Goal: Information Seeking & Learning: Check status

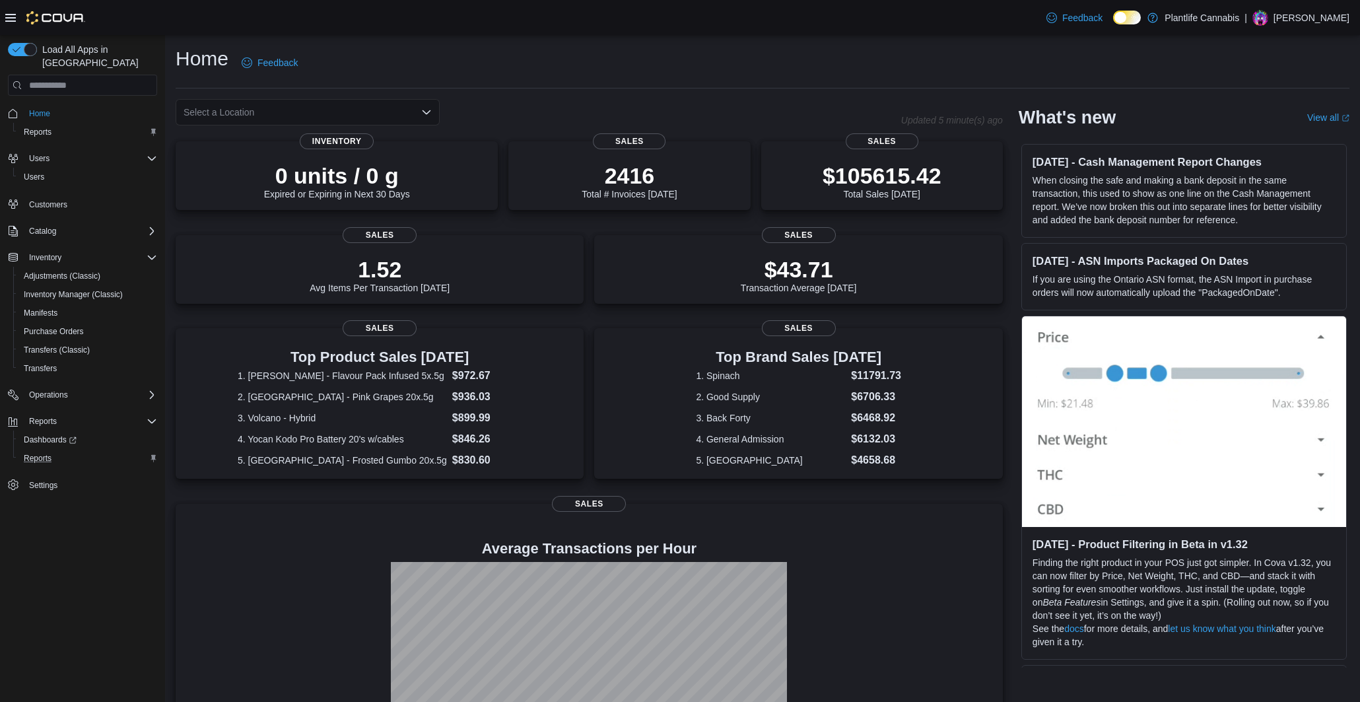
click at [61, 450] on div "Reports" at bounding box center [87, 458] width 139 height 16
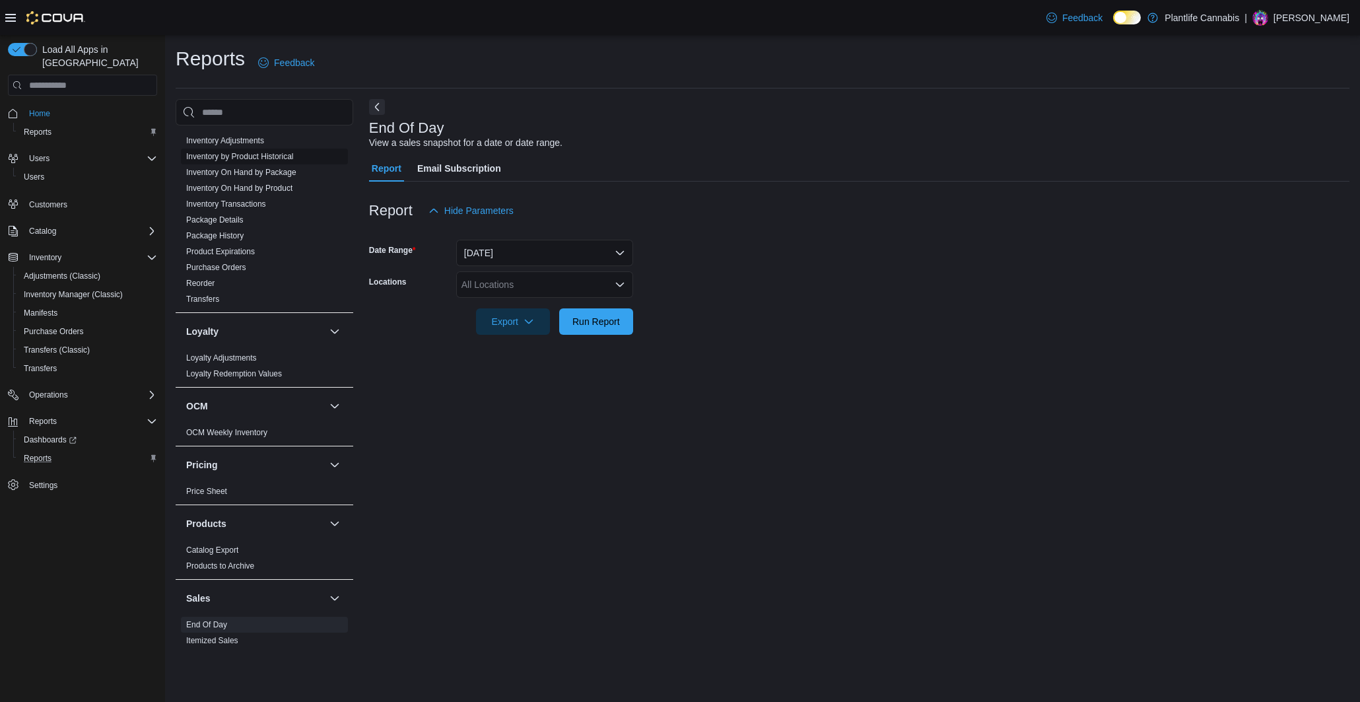
scroll to position [548, 0]
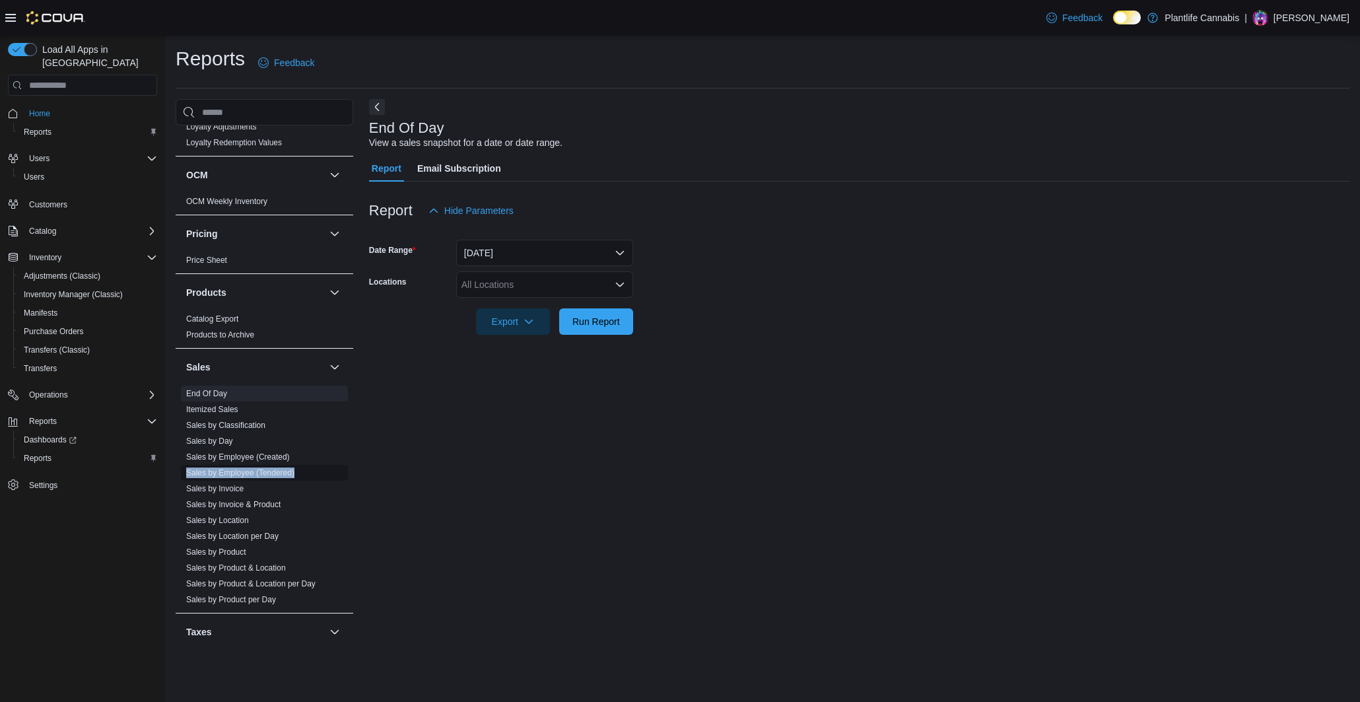
click at [252, 471] on link "Sales by Employee (Tendered)" at bounding box center [240, 472] width 108 height 9
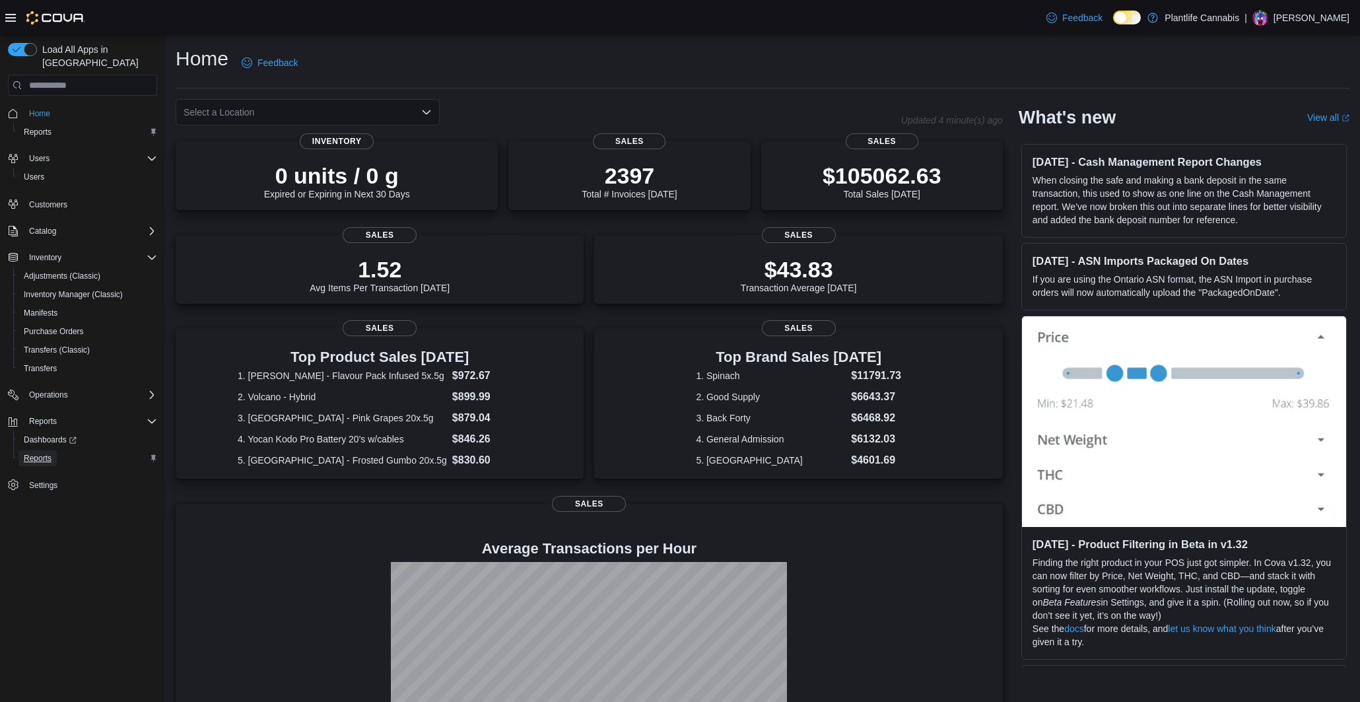
click at [57, 450] on link "Reports" at bounding box center [37, 458] width 38 height 16
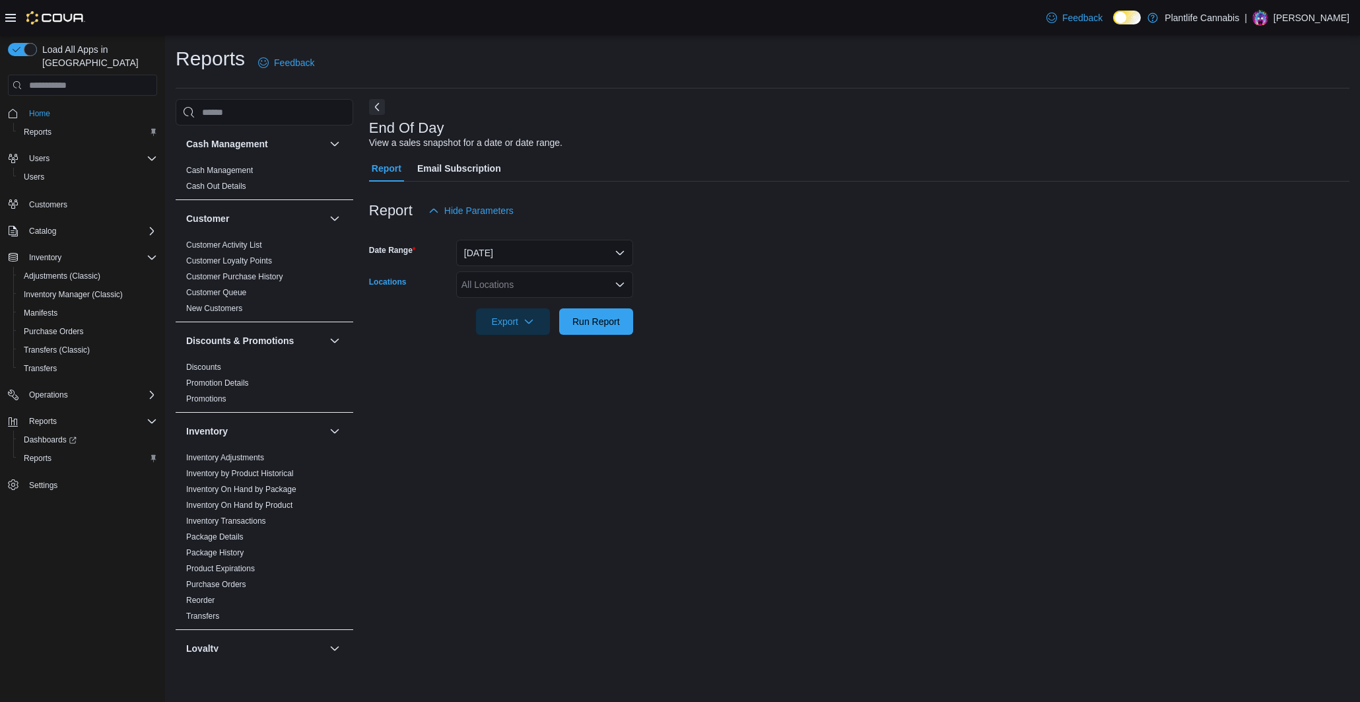
click at [520, 272] on div "All Locations" at bounding box center [544, 284] width 177 height 26
type input "******"
click at [551, 308] on span "Calgary - Mahogany Market" at bounding box center [580, 306] width 178 height 13
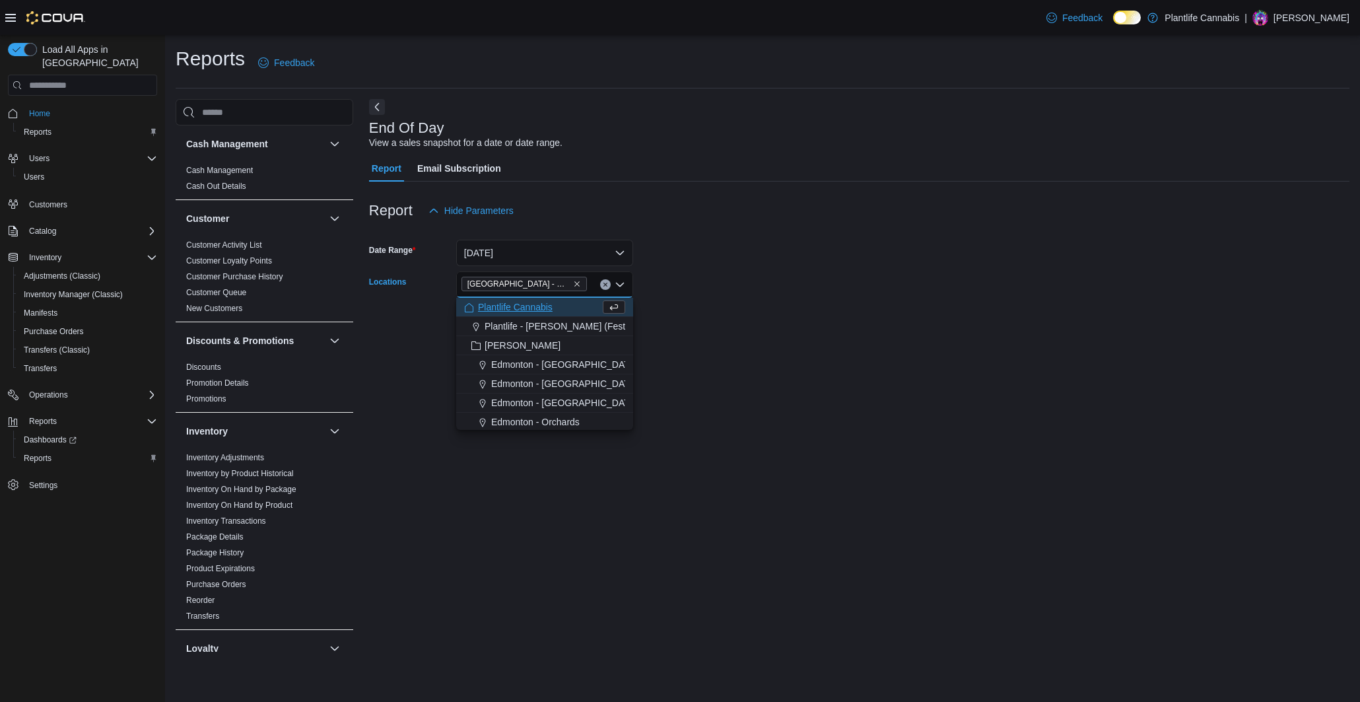
click at [654, 294] on form "Date Range Today Locations Calgary - Mahogany Market Combo box. Selected. Calga…" at bounding box center [859, 279] width 980 height 111
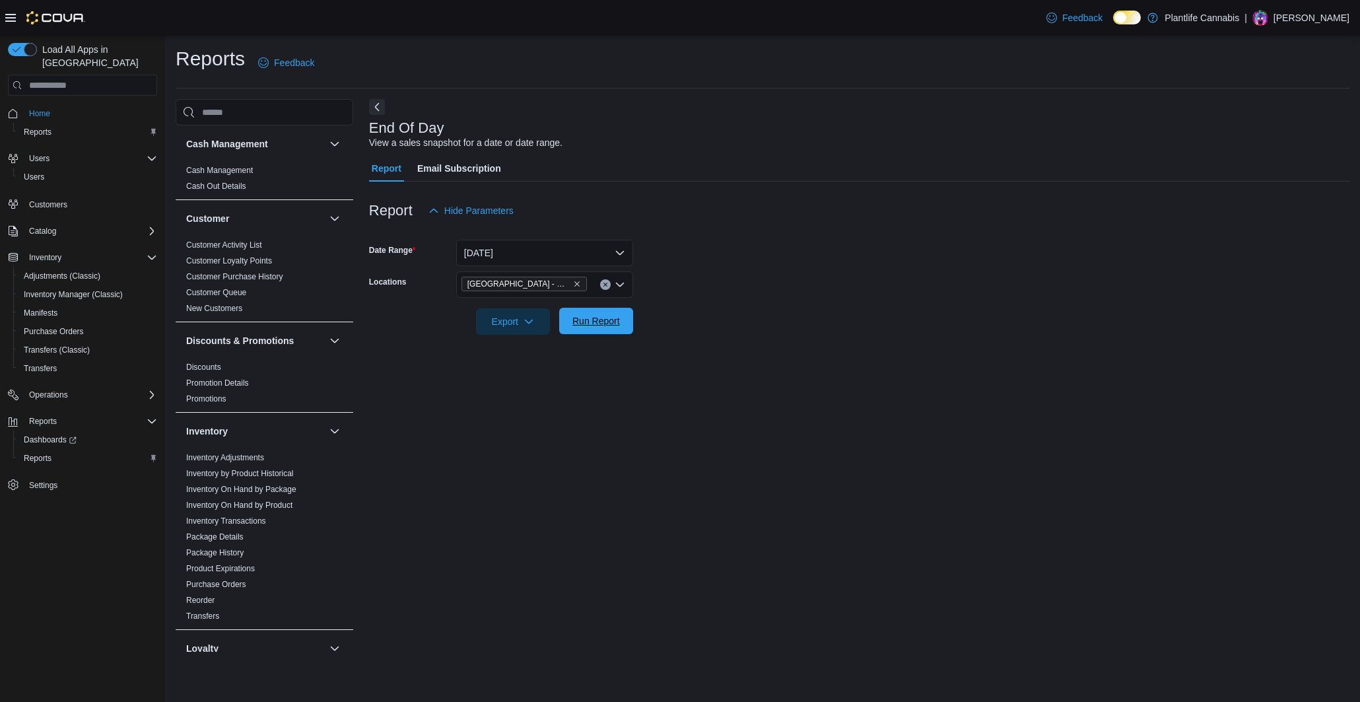
click at [616, 316] on span "Run Report" at bounding box center [596, 320] width 48 height 13
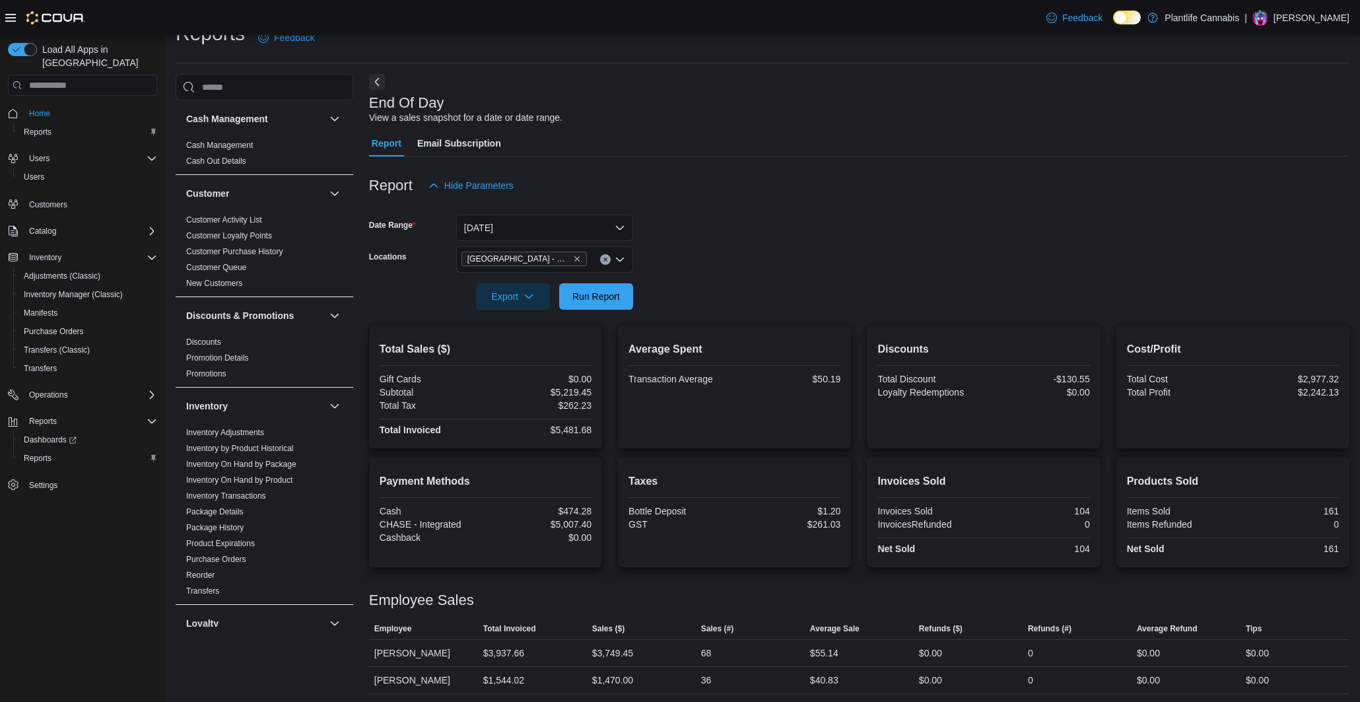
scroll to position [28, 0]
click at [528, 224] on button "Today" at bounding box center [544, 225] width 177 height 26
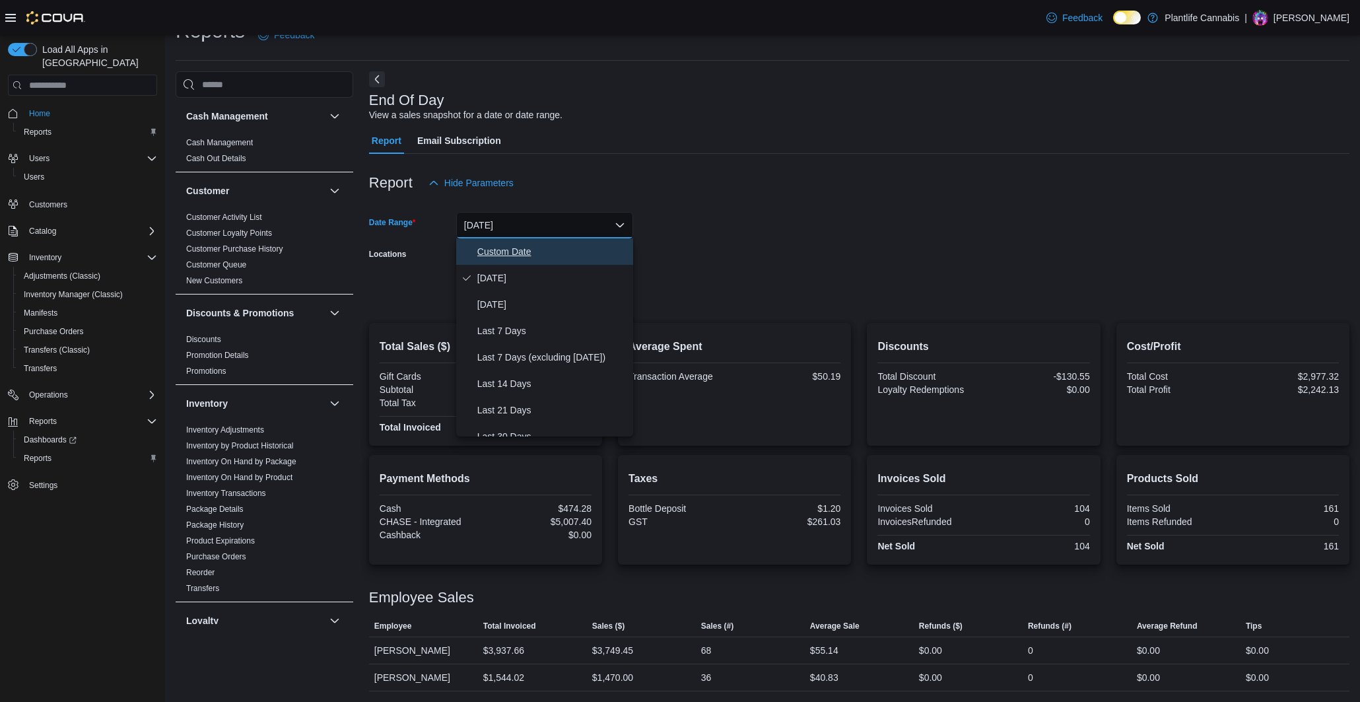
click at [523, 244] on span "Custom Date" at bounding box center [552, 252] width 151 height 16
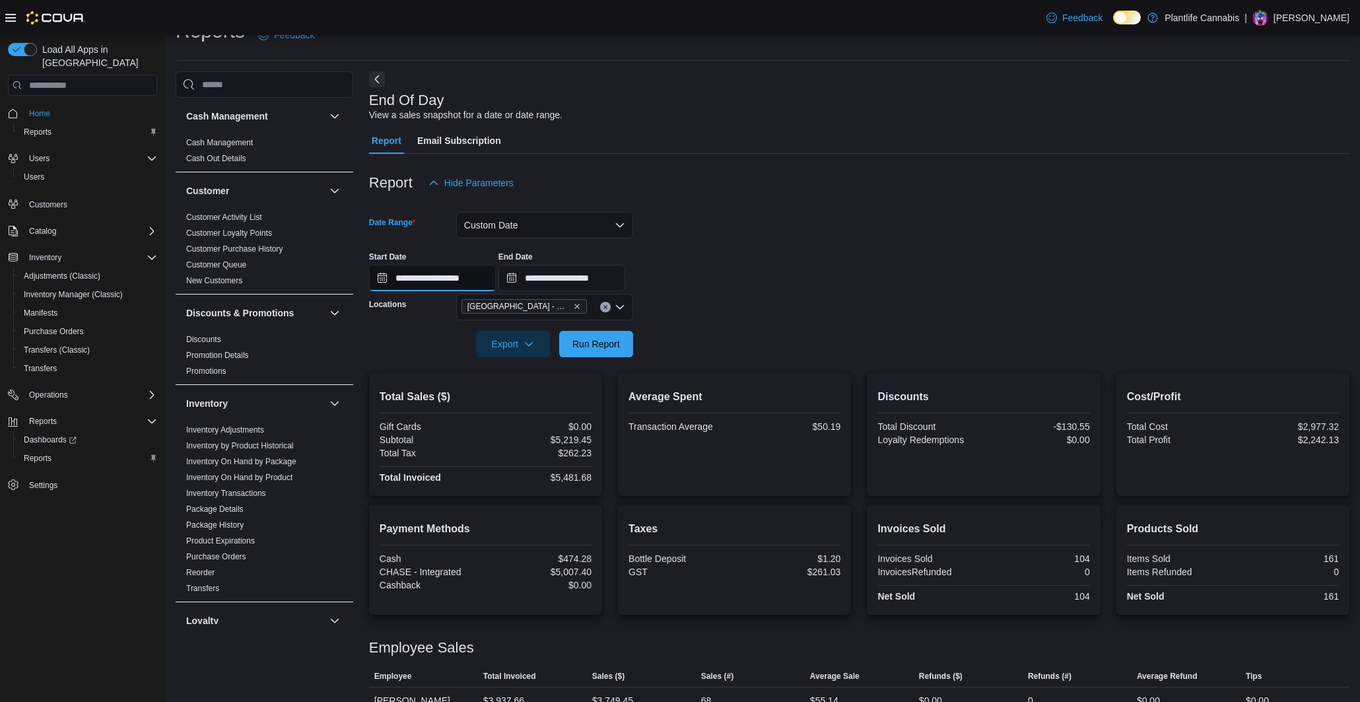
click at [456, 278] on input "**********" at bounding box center [432, 278] width 127 height 26
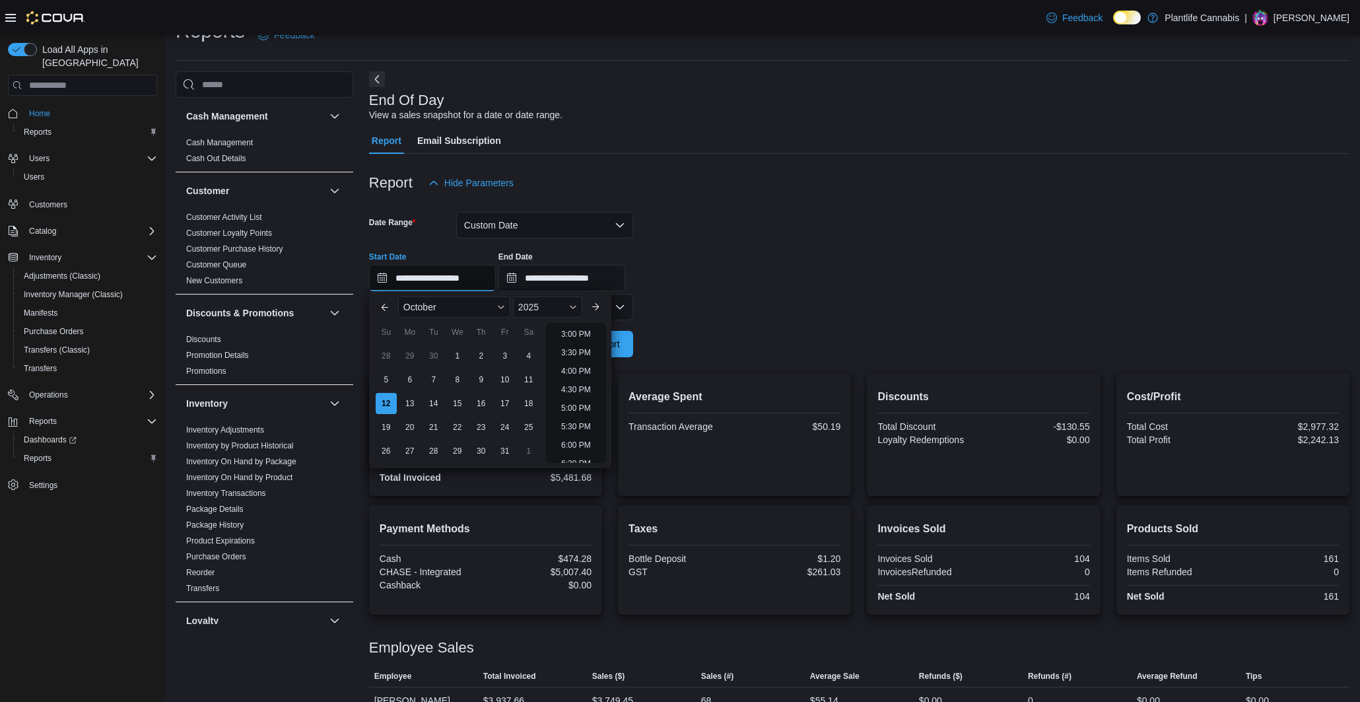
scroll to position [558, 0]
click at [572, 401] on li "5:00 PM" at bounding box center [576, 403] width 40 height 16
type input "**********"
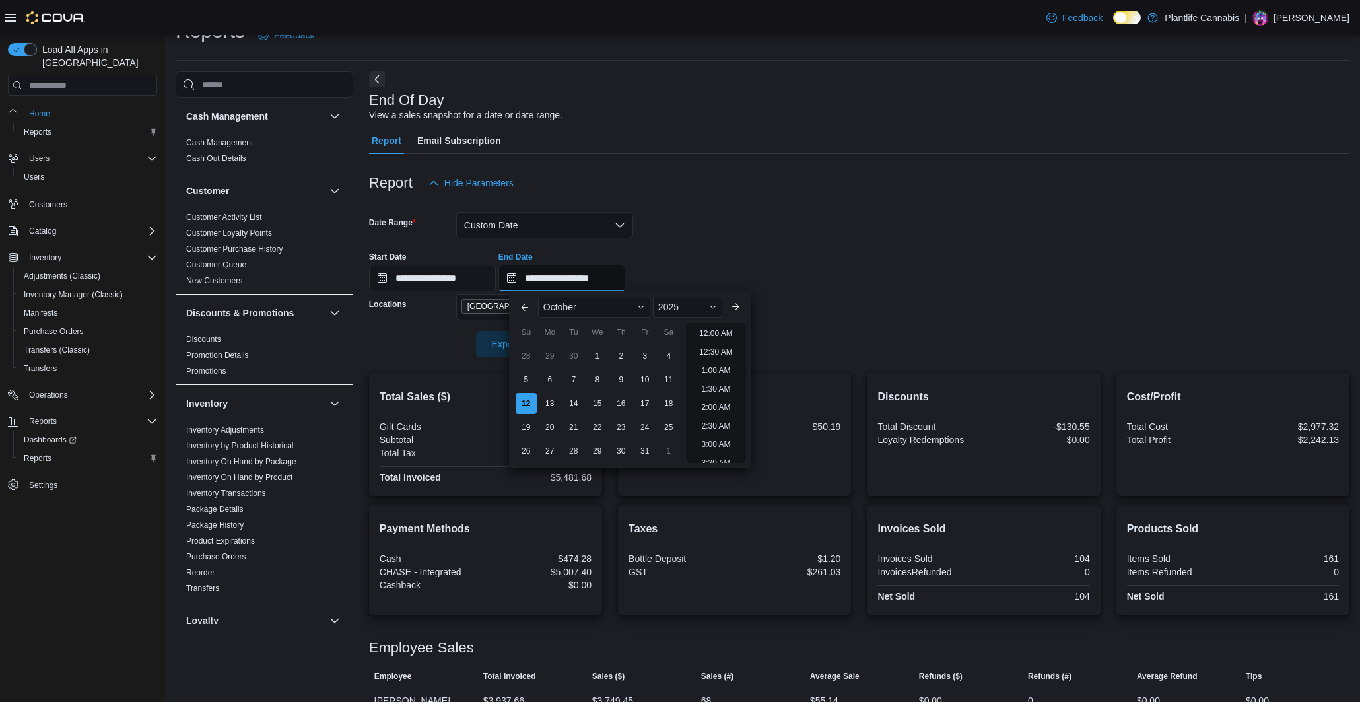
click at [597, 275] on input "**********" at bounding box center [561, 278] width 127 height 26
click at [718, 329] on li "7:00 PM" at bounding box center [716, 323] width 40 height 16
type input "**********"
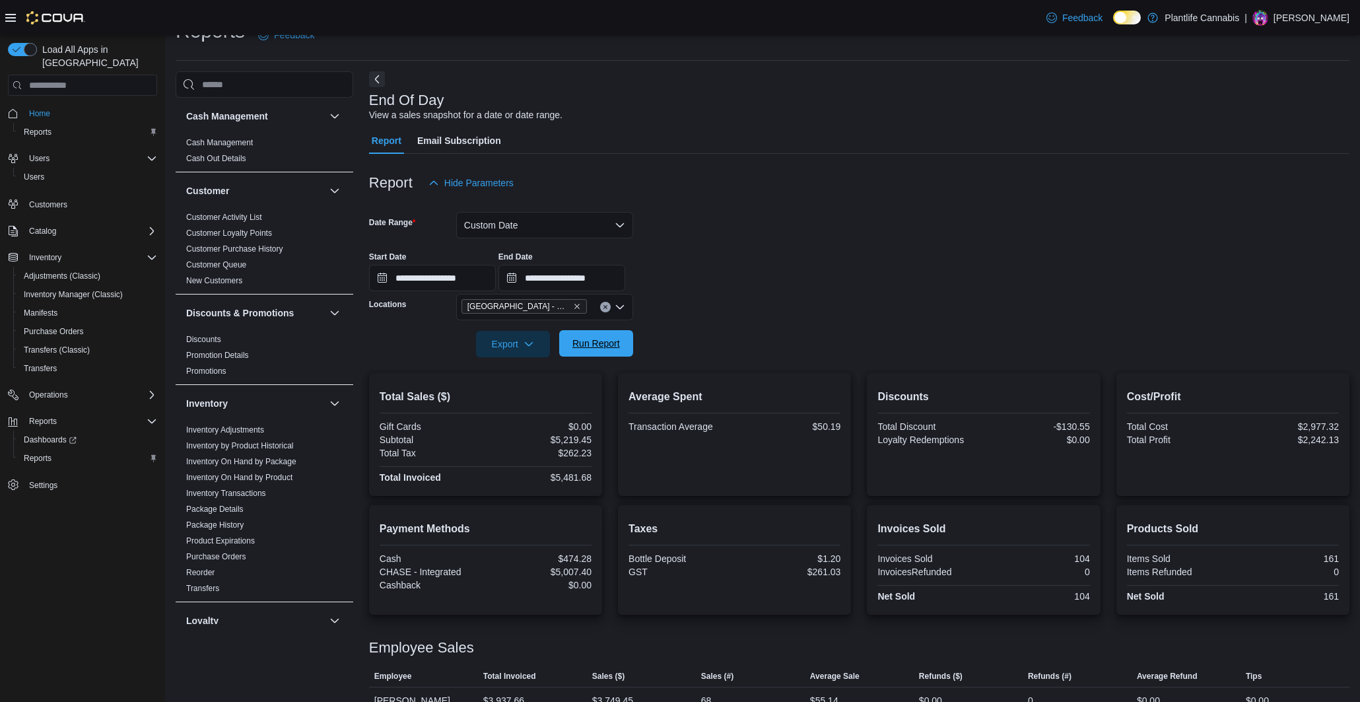
click at [591, 345] on span "Run Report" at bounding box center [596, 343] width 48 height 13
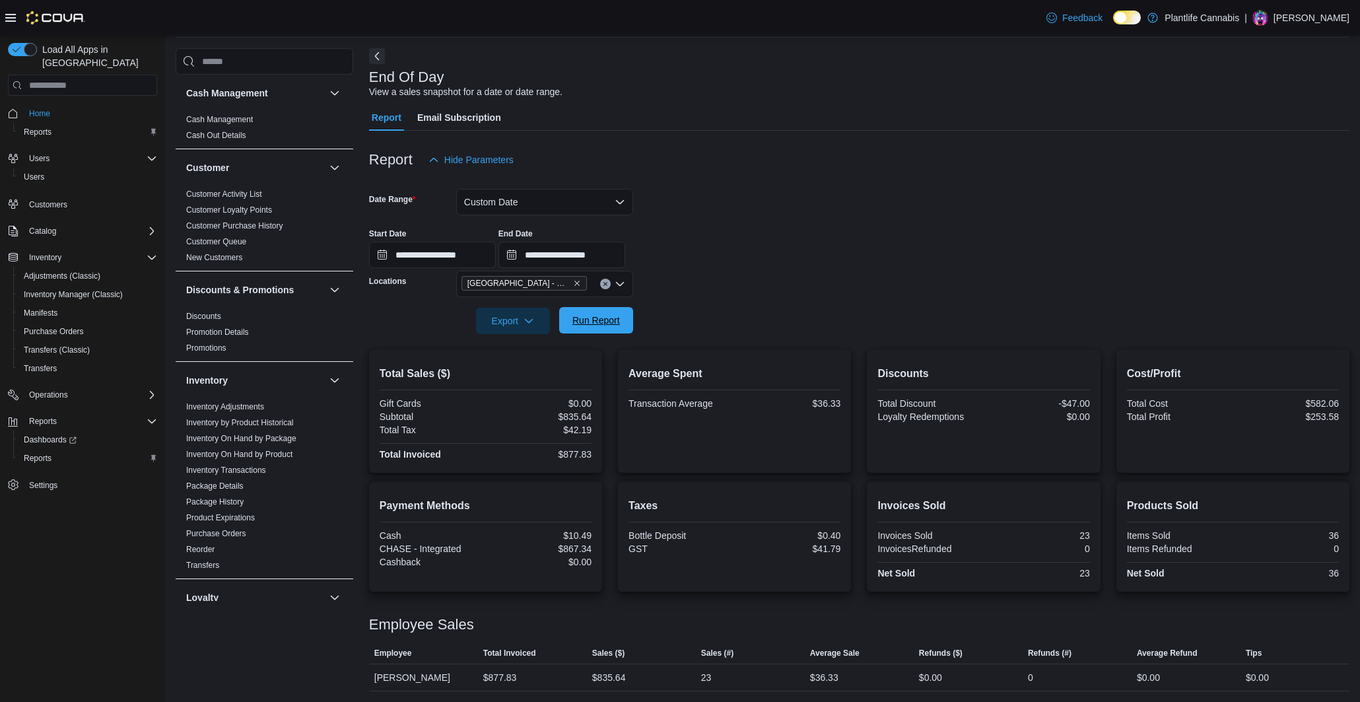
click at [617, 330] on span "Run Report" at bounding box center [596, 320] width 58 height 26
click at [572, 201] on button "Custom Date" at bounding box center [544, 202] width 177 height 26
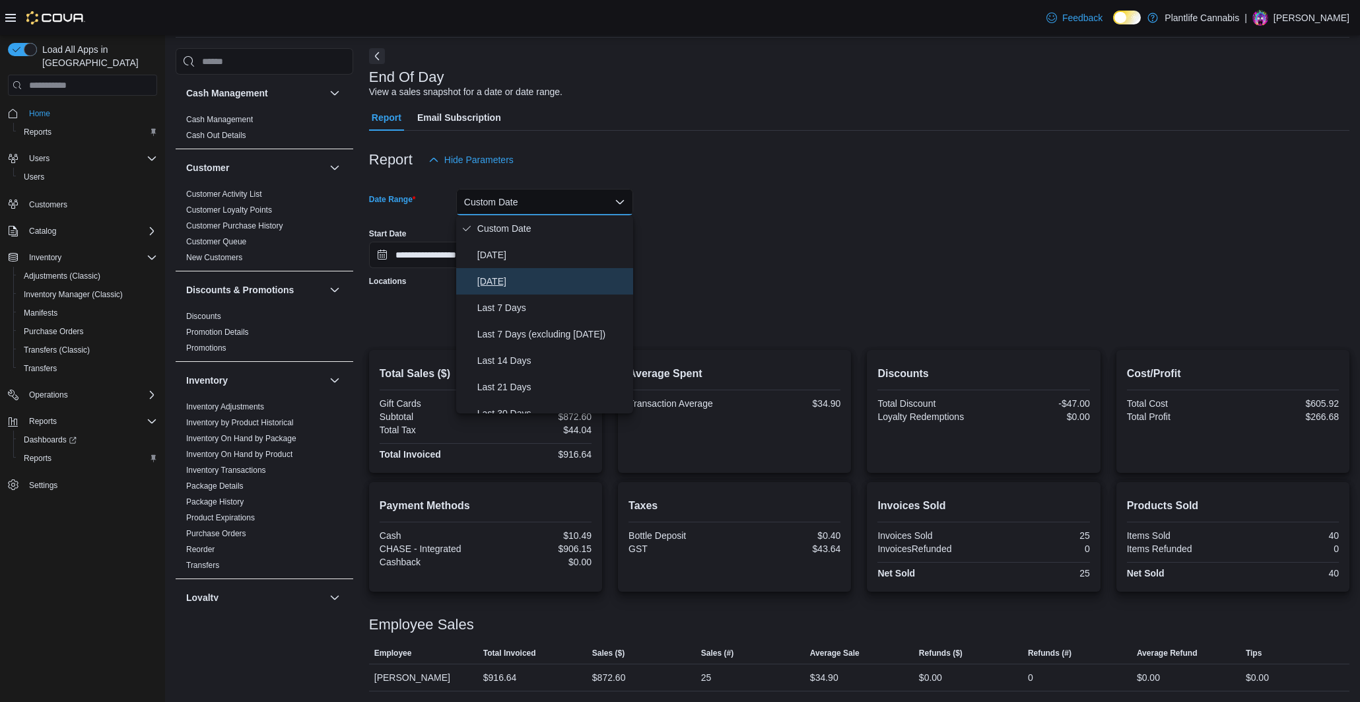
click at [517, 275] on span "Yesterday" at bounding box center [552, 281] width 151 height 16
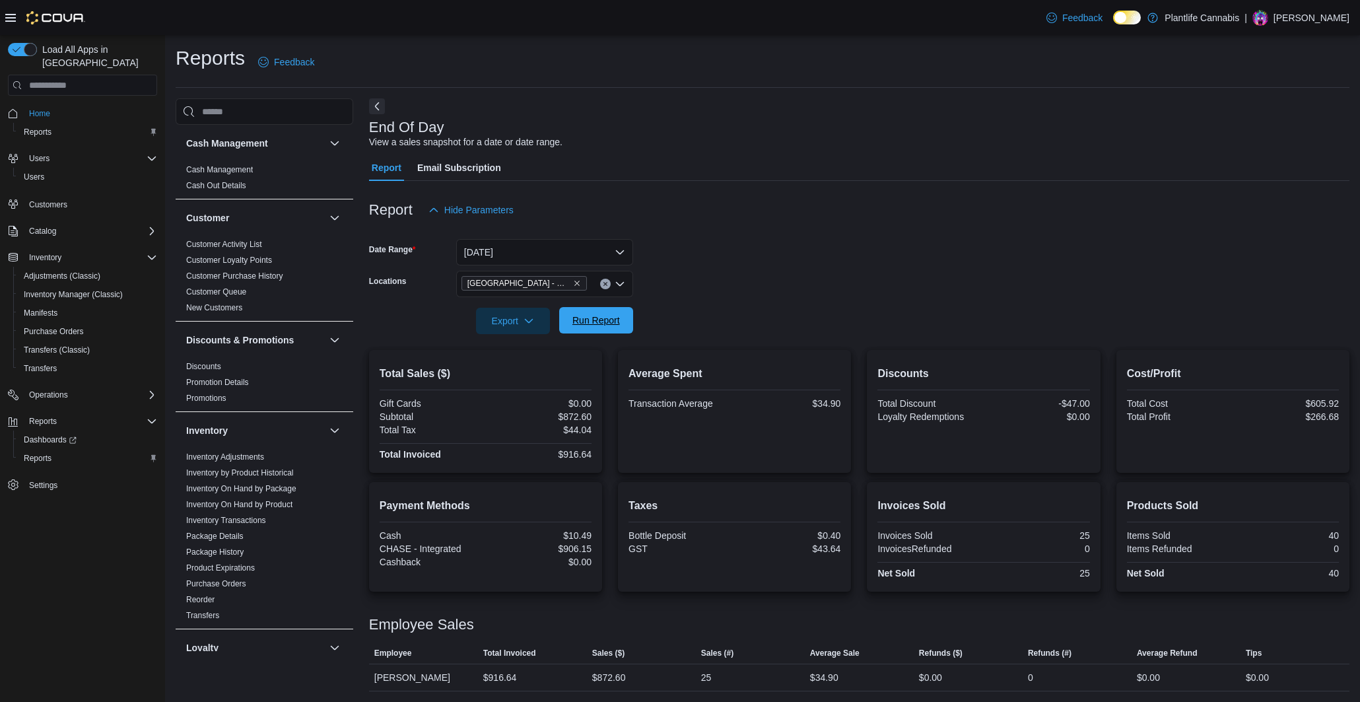
click at [597, 323] on span "Run Report" at bounding box center [596, 320] width 48 height 13
click at [574, 454] on div "$4,880.23" at bounding box center [540, 454] width 104 height 11
copy div "4,880.23"
click at [570, 547] on div "$4,457.59" at bounding box center [540, 548] width 104 height 11
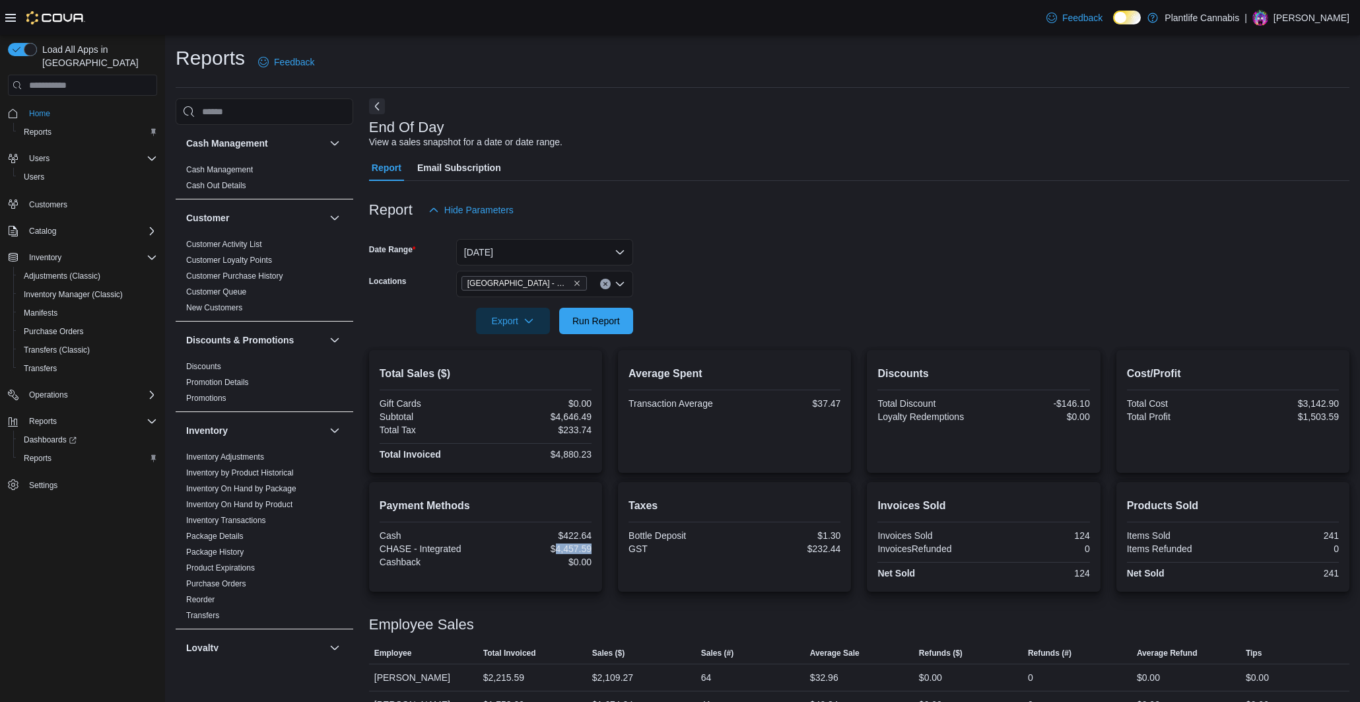
click at [570, 547] on div "$4,457.59" at bounding box center [540, 548] width 104 height 11
copy div "4,457.59"
click at [596, 245] on button "Yesterday" at bounding box center [544, 252] width 177 height 26
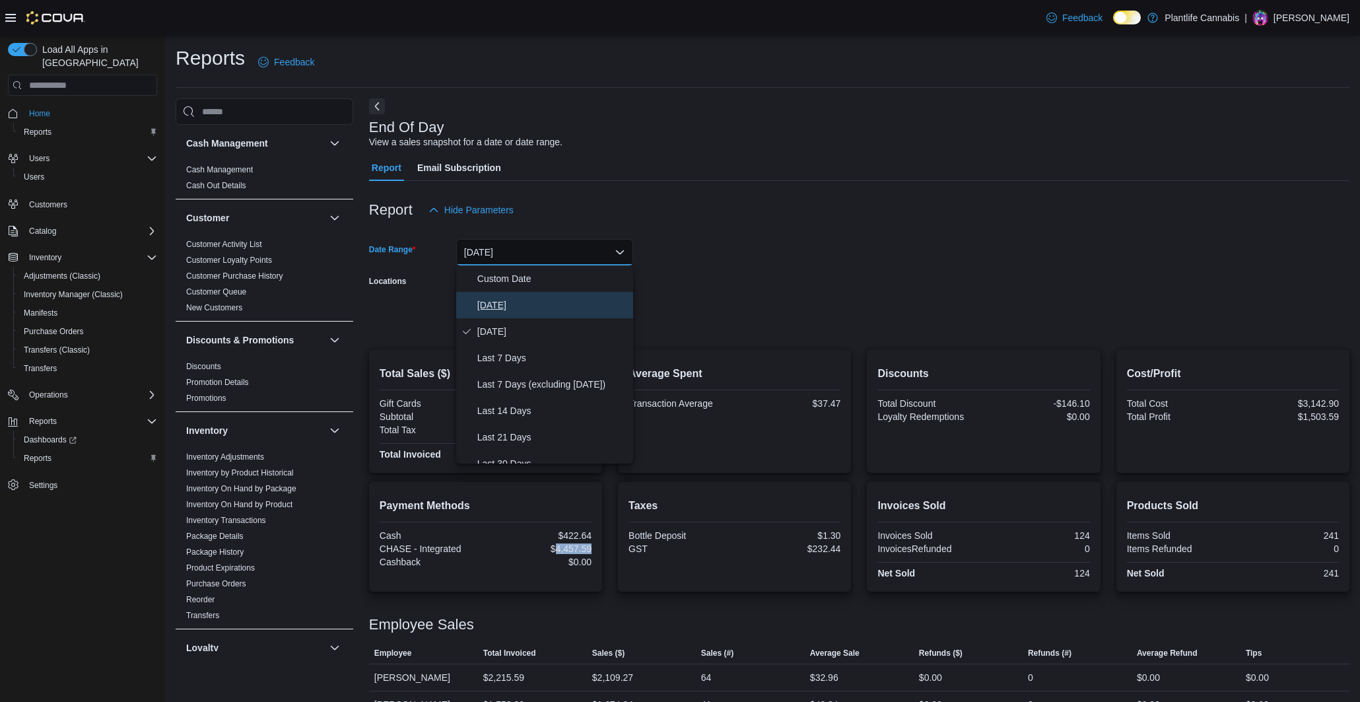
click at [535, 308] on span "Today" at bounding box center [552, 305] width 151 height 16
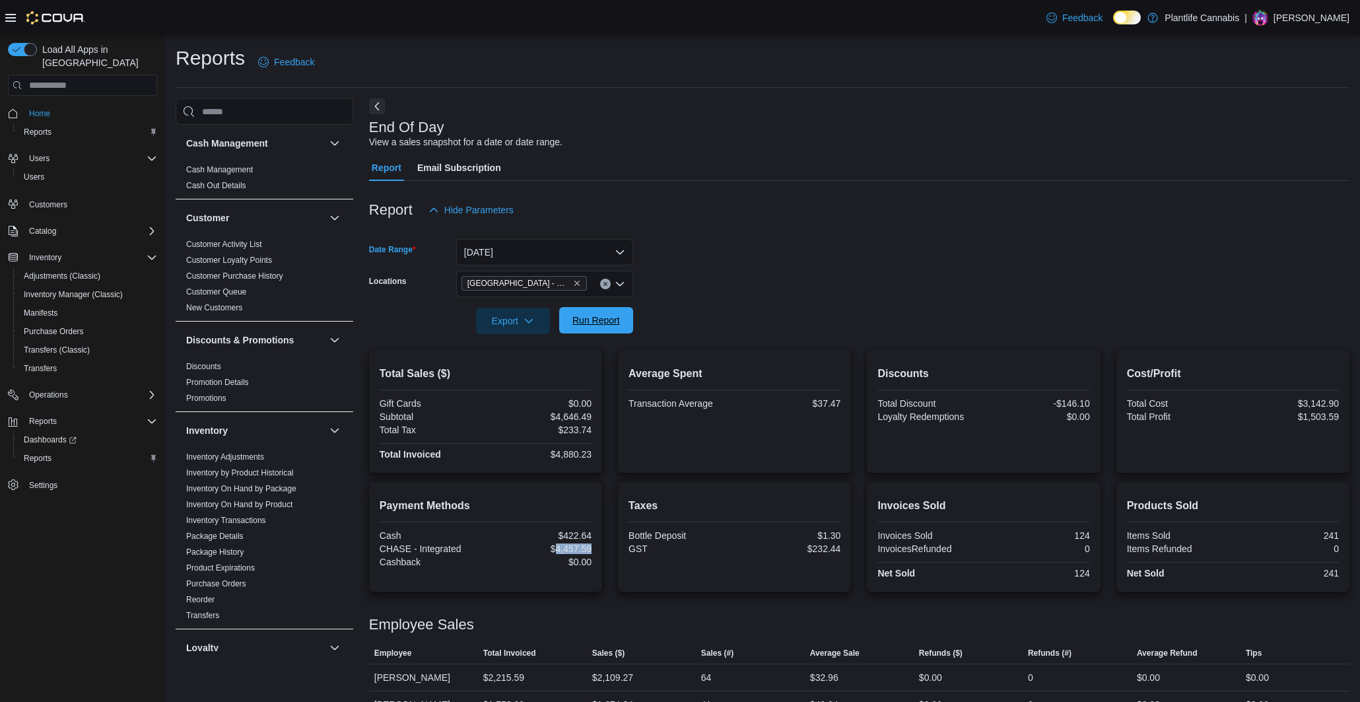
click at [582, 315] on span "Run Report" at bounding box center [596, 320] width 48 height 13
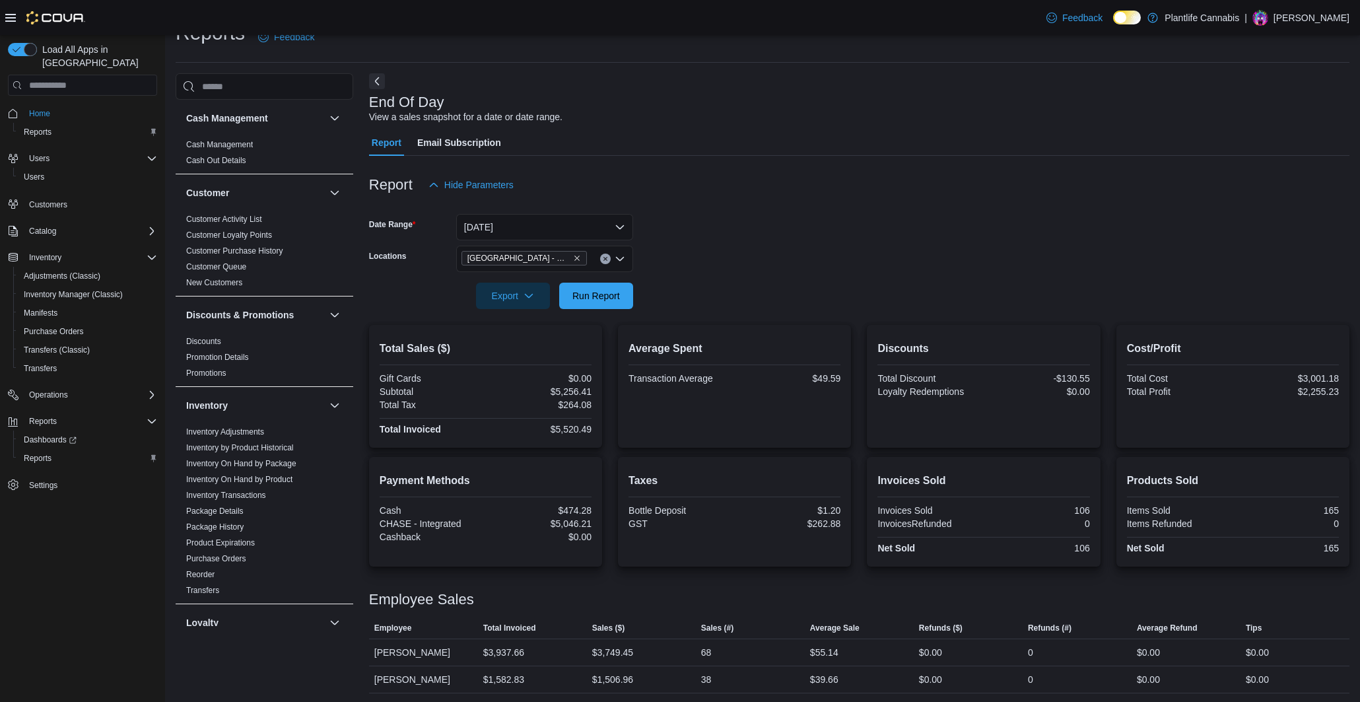
scroll to position [22, 0]
